Goal: Information Seeking & Learning: Learn about a topic

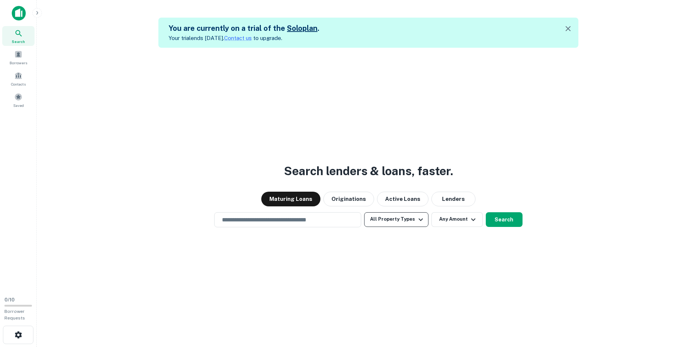
click at [418, 222] on icon "button" at bounding box center [420, 219] width 9 height 9
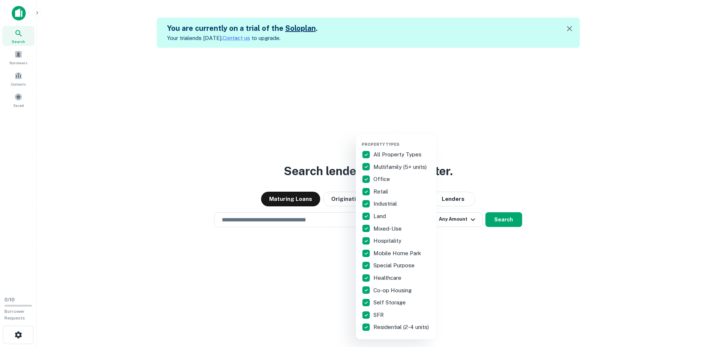
click at [400, 154] on p "All Property Types" at bounding box center [398, 154] width 50 height 9
click at [383, 276] on p "Healthcare" at bounding box center [387, 278] width 29 height 9
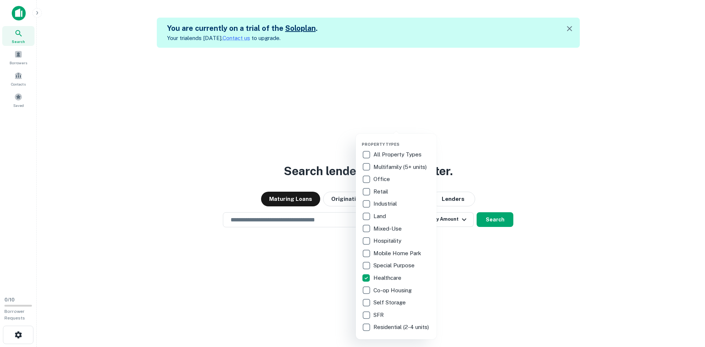
click at [483, 267] on div at bounding box center [352, 173] width 705 height 347
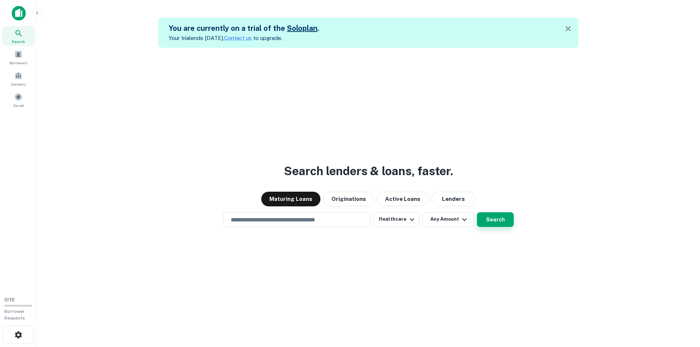
click at [488, 216] on button "Search" at bounding box center [495, 219] width 37 height 15
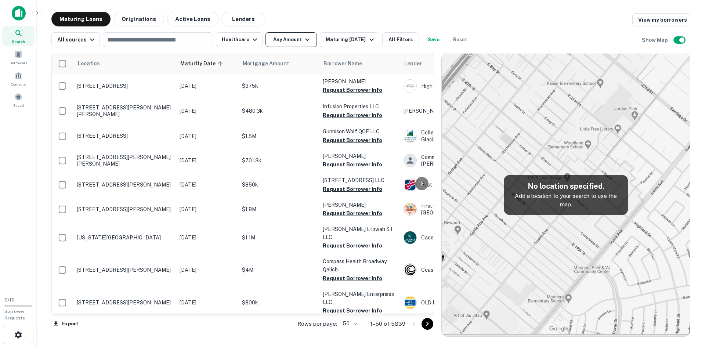
click at [292, 38] on button "Any Amount" at bounding box center [291, 39] width 51 height 15
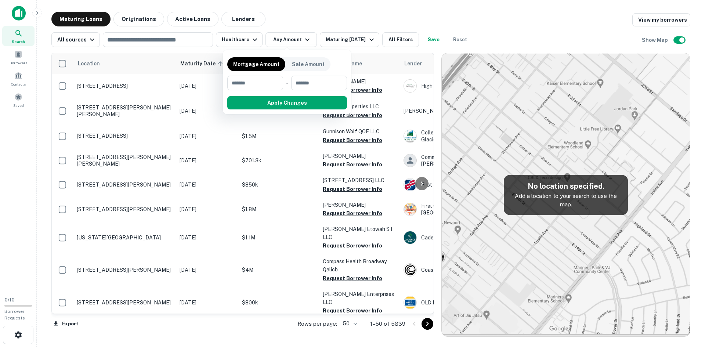
click at [336, 22] on div at bounding box center [352, 173] width 705 height 347
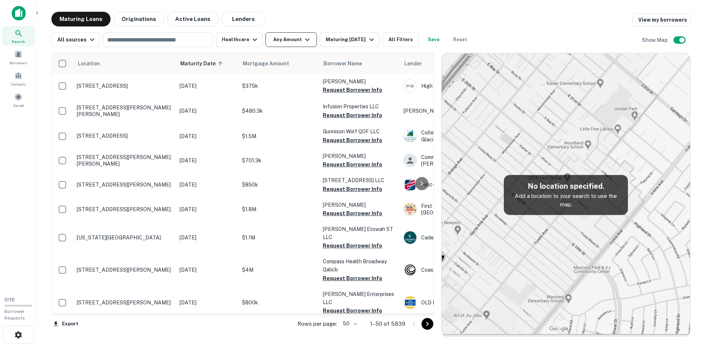
click at [303, 43] on icon "button" at bounding box center [307, 39] width 9 height 9
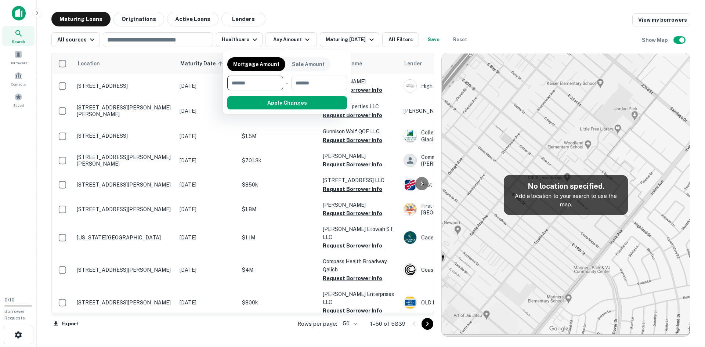
click at [381, 14] on div at bounding box center [352, 173] width 705 height 347
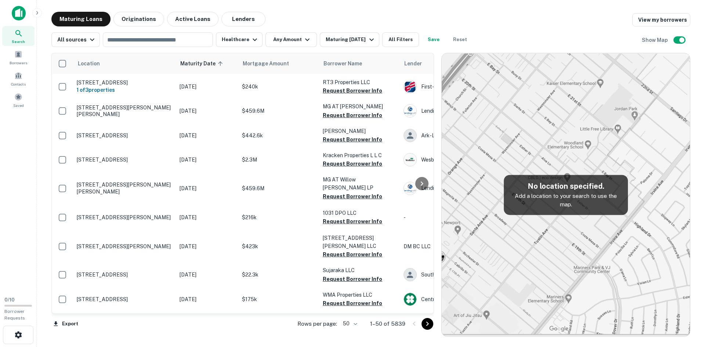
scroll to position [1082, 0]
